Goal: Entertainment & Leisure: Consume media (video, audio)

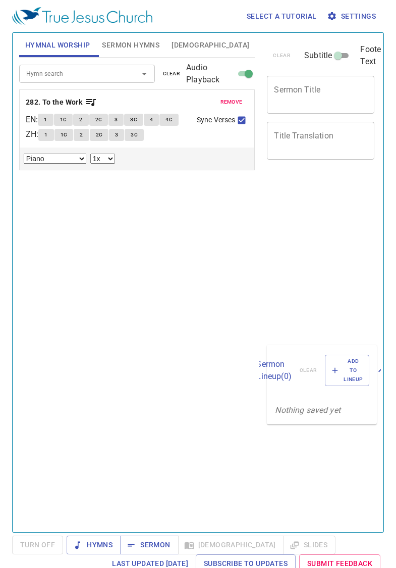
select select "1"
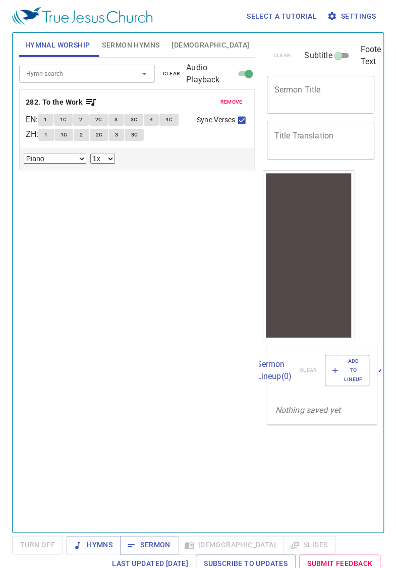
click at [47, 119] on span "1" at bounding box center [45, 119] width 3 height 9
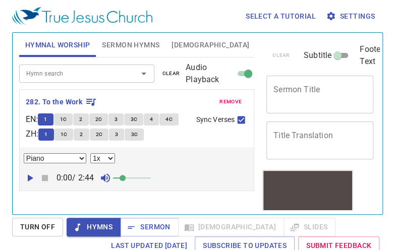
click at [82, 119] on span "2" at bounding box center [80, 119] width 3 height 9
click at [102, 122] on span "2C" at bounding box center [98, 119] width 7 height 9
click at [118, 119] on span "3" at bounding box center [116, 119] width 3 height 9
click at [136, 119] on span "3C" at bounding box center [133, 119] width 7 height 9
click at [153, 119] on span "4" at bounding box center [151, 119] width 3 height 9
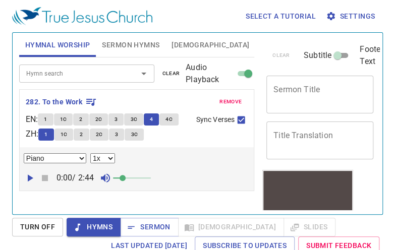
click at [173, 118] on span "4C" at bounding box center [169, 119] width 7 height 9
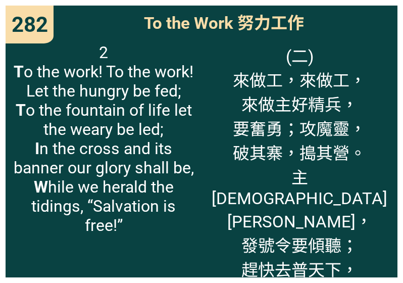
click at [392, 255] on button "button" at bounding box center [384, 263] width 24 height 24
click at [106, 235] on span "2 T o the work! To the work! Let the hungry be fed; T o the fountain of life le…" at bounding box center [103, 139] width 185 height 192
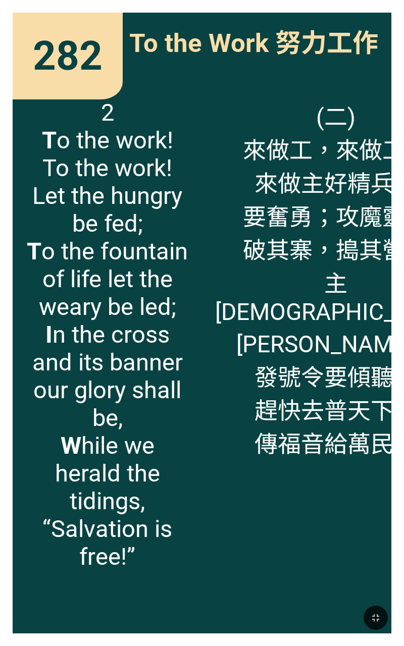
click at [374, 332] on icon "button" at bounding box center [375, 617] width 7 height 7
